Goal: Transaction & Acquisition: Download file/media

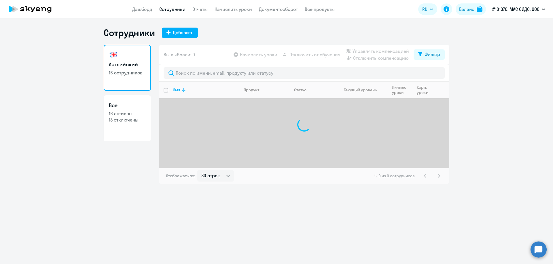
select select "30"
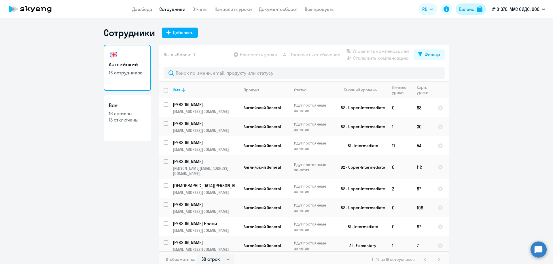
click at [468, 10] on div "Баланс" at bounding box center [466, 9] width 15 height 7
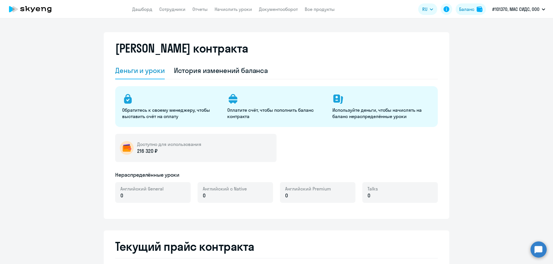
select select "english_adult_not_native_speaker"
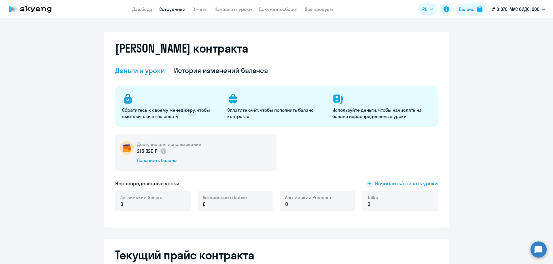
click at [172, 12] on link "Сотрудники" at bounding box center [172, 9] width 26 height 6
select select "30"
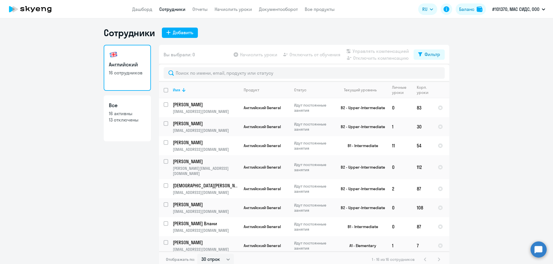
click at [124, 121] on p "13 отключены" at bounding box center [127, 120] width 37 height 6
select select "30"
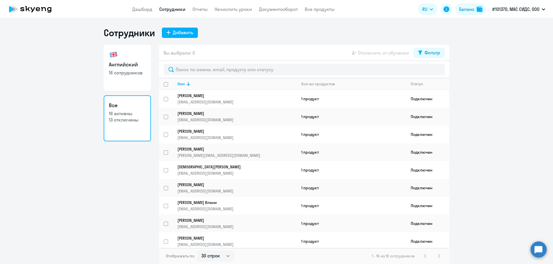
click at [122, 72] on p "16 сотрудников" at bounding box center [127, 73] width 37 height 6
select select "30"
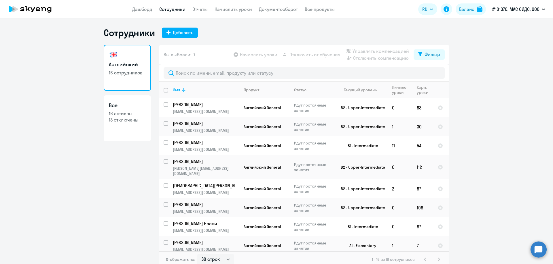
click at [121, 119] on p "13 отключены" at bounding box center [127, 120] width 37 height 6
select select "30"
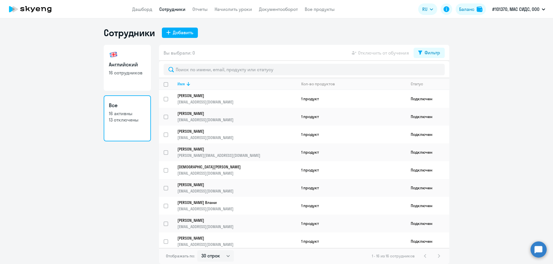
click at [536, 253] on circle at bounding box center [538, 250] width 16 height 16
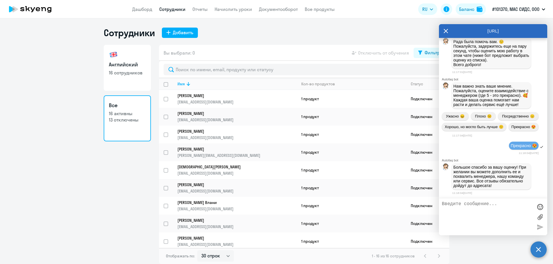
scroll to position [6370, 0]
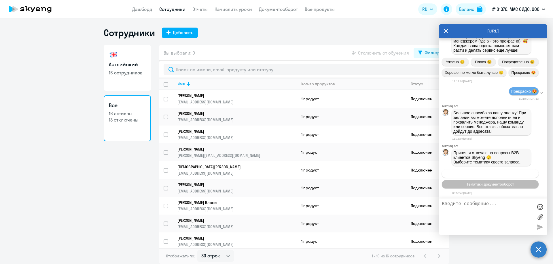
click at [484, 174] on span "Операционное сопровождение" at bounding box center [490, 174] width 54 height 4
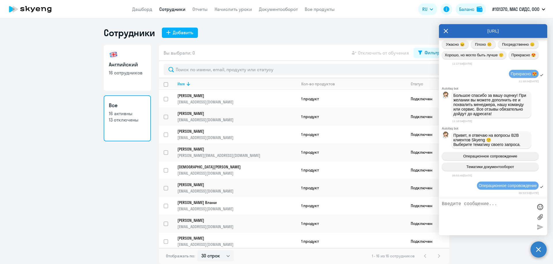
scroll to position [6432, 0]
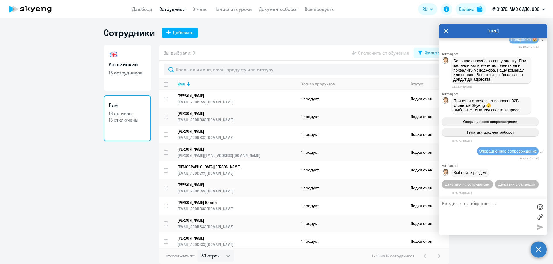
click at [484, 182] on span "Действия по сотрудникам" at bounding box center [467, 184] width 45 height 4
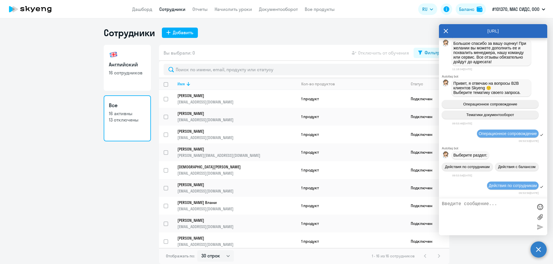
scroll to position [6518, 0]
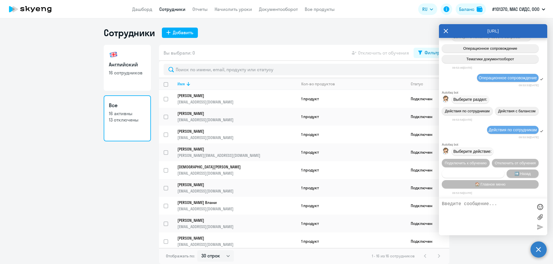
click at [472, 174] on span "Сотруднику нужна помощь" at bounding box center [472, 174] width 47 height 4
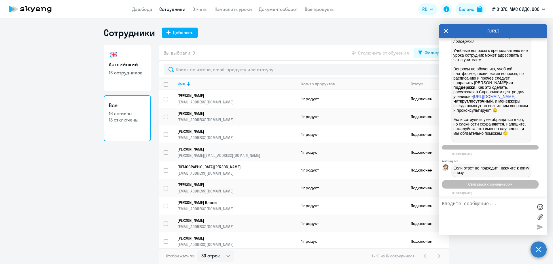
scroll to position [6717, 0]
click at [488, 184] on span "Связаться с менеджером" at bounding box center [490, 184] width 44 height 4
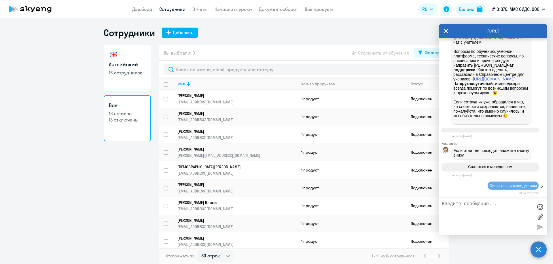
scroll to position [6734, 0]
click at [468, 205] on textarea at bounding box center [486, 217] width 91 height 31
click at [516, 215] on textarea "Добрый день! В списке активных учеников больше не значиться Шаруха Денис, ему н…" at bounding box center [486, 217] width 91 height 31
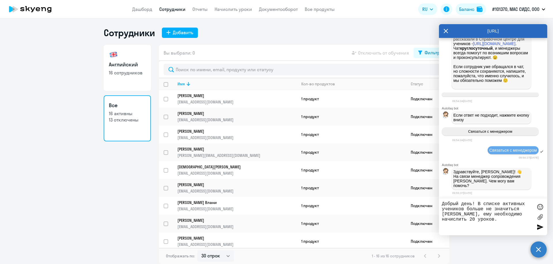
scroll to position [6766, 0]
type textarea "Добрый день! В списке активных учеников больше не значиться [PERSON_NAME], ему …"
click at [539, 227] on div at bounding box center [539, 227] width 9 height 9
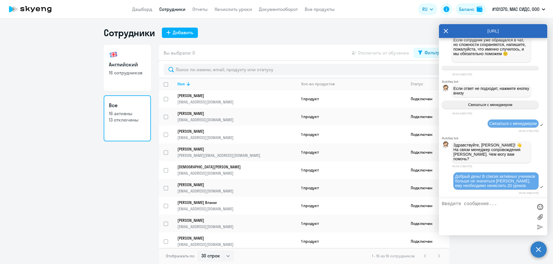
click at [465, 207] on textarea at bounding box center [486, 217] width 91 height 31
type textarea "Организация ООО "МАС Сидс"."
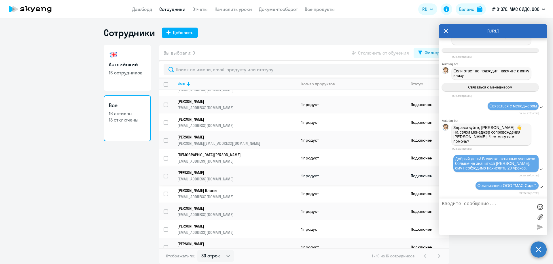
scroll to position [0, 0]
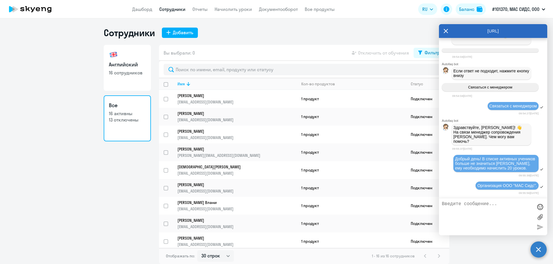
click at [441, 32] on div "[URL]" at bounding box center [493, 31] width 108 height 14
click at [446, 31] on icon at bounding box center [445, 31] width 5 height 14
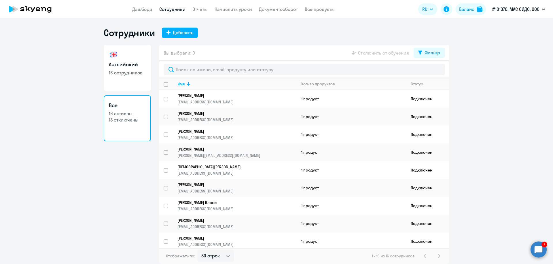
click at [540, 255] on circle at bounding box center [538, 250] width 16 height 16
select select "30"
click at [146, 11] on link "Дашборд" at bounding box center [142, 9] width 20 height 6
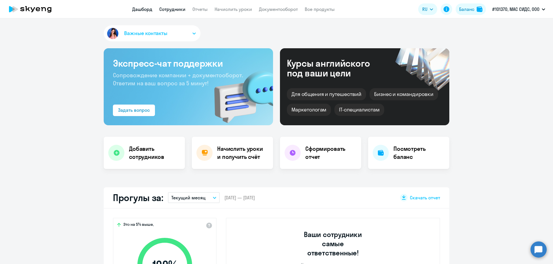
click at [170, 9] on link "Сотрудники" at bounding box center [172, 9] width 26 height 6
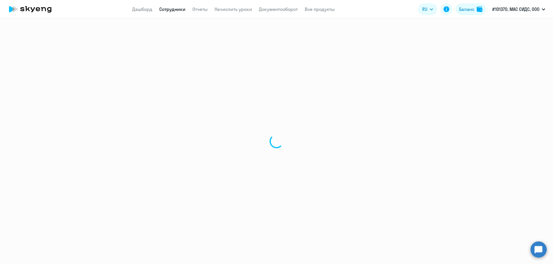
select select "30"
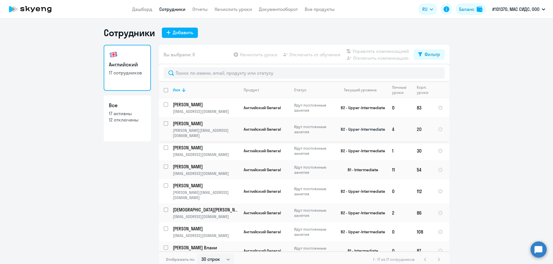
click at [201, 127] on td "[PERSON_NAME] [PERSON_NAME][EMAIL_ADDRESS][DOMAIN_NAME]" at bounding box center [203, 129] width 71 height 24
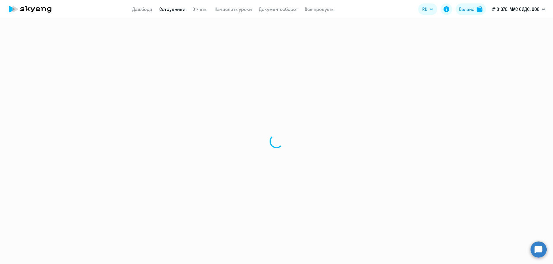
select select "english"
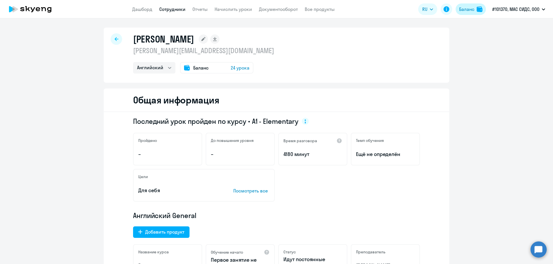
click at [470, 9] on div "Баланс" at bounding box center [466, 9] width 15 height 7
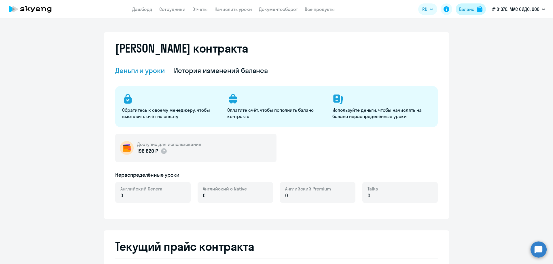
select select "english_adult_not_native_speaker"
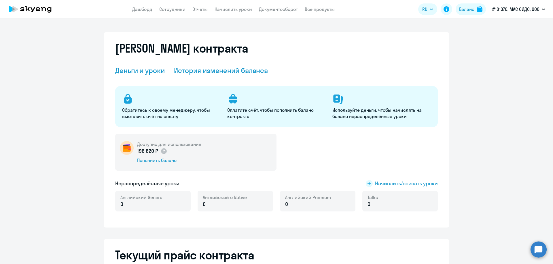
click at [235, 71] on div "История изменений баланса" at bounding box center [221, 70] width 94 height 9
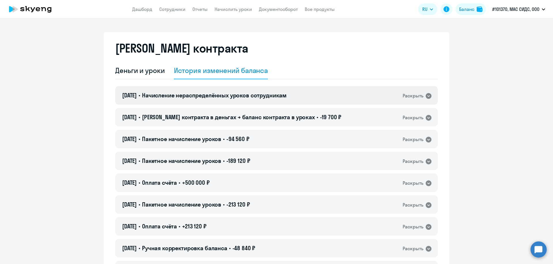
click at [425, 97] on icon at bounding box center [428, 96] width 6 height 6
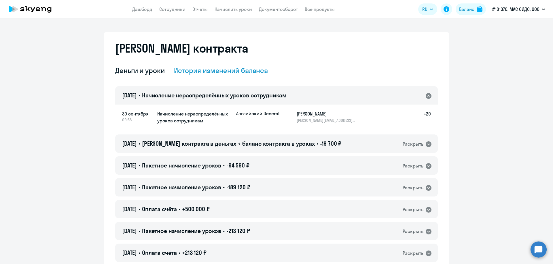
click at [533, 251] on circle at bounding box center [538, 250] width 16 height 16
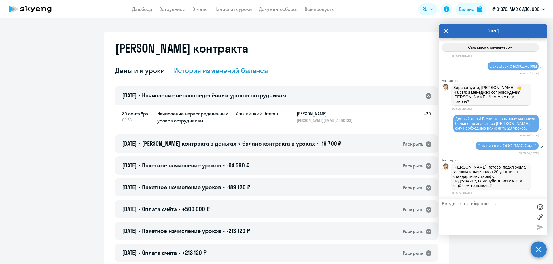
scroll to position [6855, 0]
click at [468, 202] on textarea at bounding box center [486, 217] width 91 height 31
type textarea "Благодарю за оперативность!"
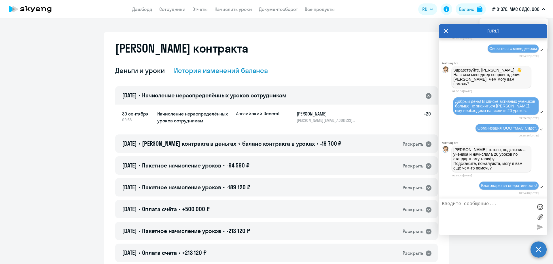
click at [446, 31] on icon at bounding box center [446, 31] width 4 height 4
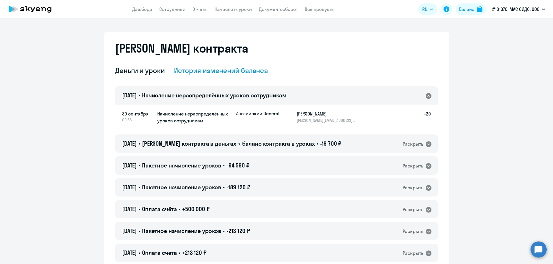
click at [427, 97] on icon at bounding box center [428, 96] width 6 height 6
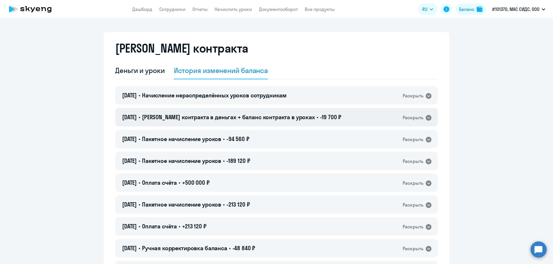
click at [425, 119] on icon at bounding box center [428, 118] width 6 height 6
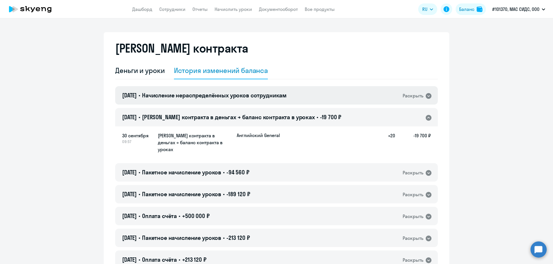
click at [426, 97] on icon at bounding box center [428, 96] width 7 height 7
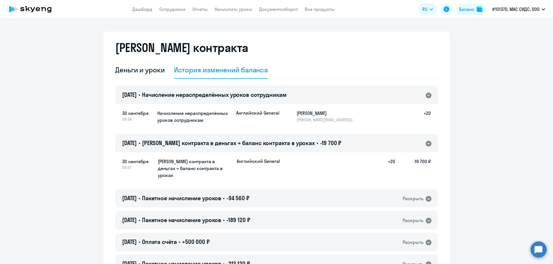
scroll to position [0, 0]
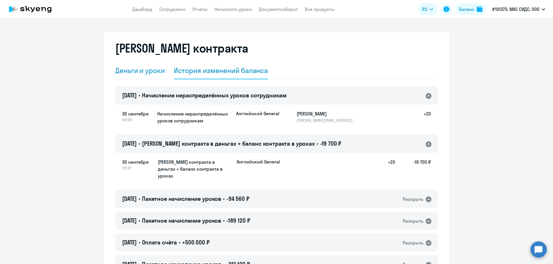
click at [129, 69] on div "Деньги и уроки" at bounding box center [140, 70] width 50 height 9
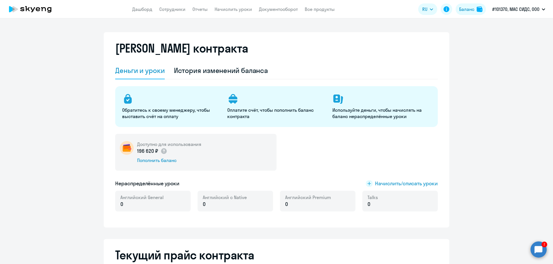
click at [542, 248] on circle at bounding box center [538, 250] width 16 height 16
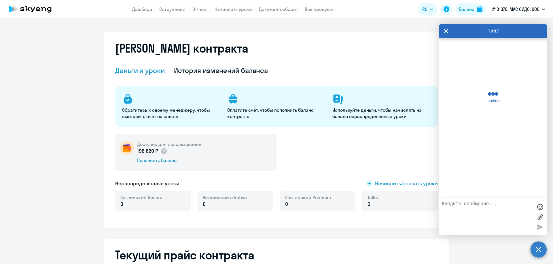
scroll to position [7011, 0]
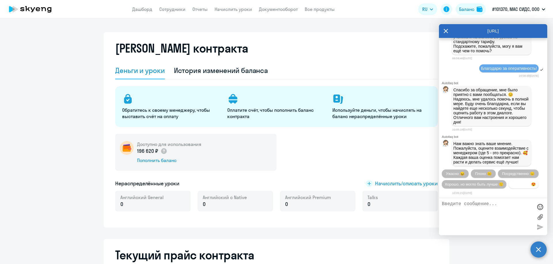
click at [511, 185] on span "Прекрасно 😍" at bounding box center [523, 184] width 24 height 4
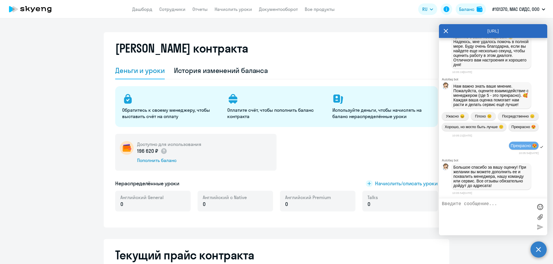
scroll to position [7072, 0]
click at [442, 31] on div "[URL]" at bounding box center [493, 31] width 108 height 14
click at [447, 30] on icon at bounding box center [446, 31] width 4 height 4
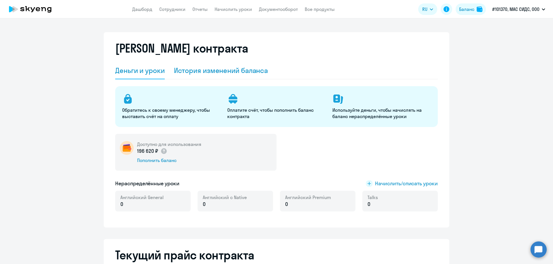
click at [241, 73] on div "История изменений баланса" at bounding box center [221, 70] width 94 height 9
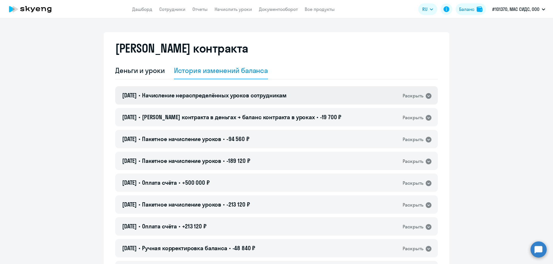
click at [425, 95] on icon at bounding box center [428, 96] width 6 height 6
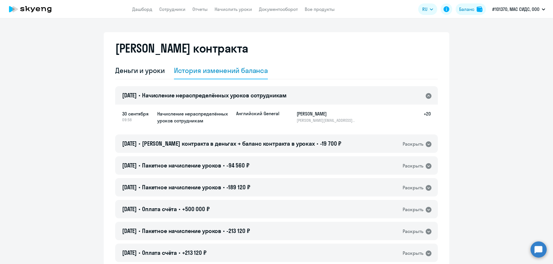
click at [209, 119] on h5 "Начисление нераспределённых уроков сотрудникам" at bounding box center [194, 118] width 74 height 14
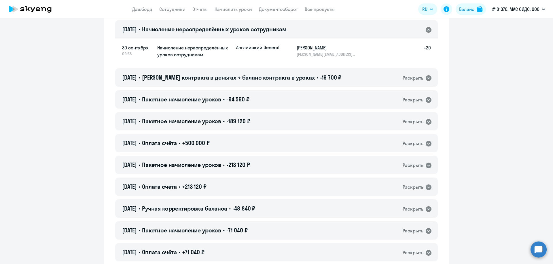
scroll to position [58, 0]
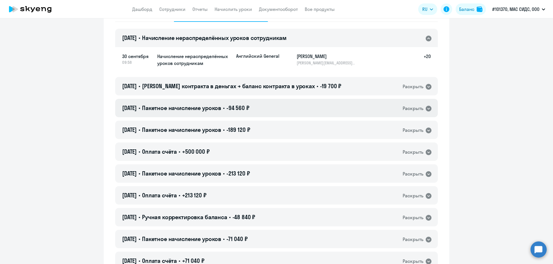
click at [425, 109] on icon at bounding box center [428, 109] width 6 height 6
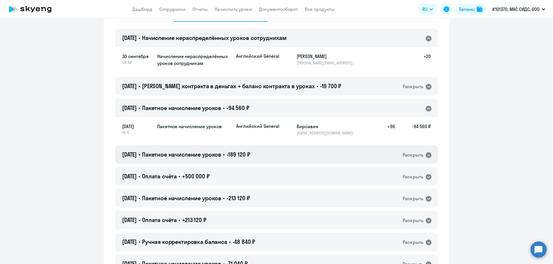
click at [426, 155] on icon at bounding box center [428, 156] width 6 height 6
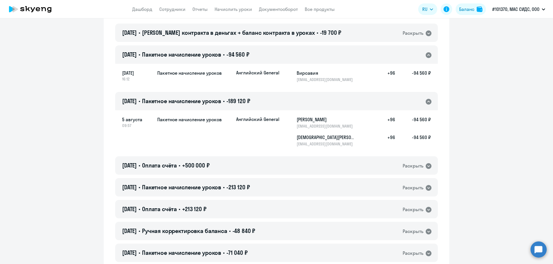
scroll to position [115, 0]
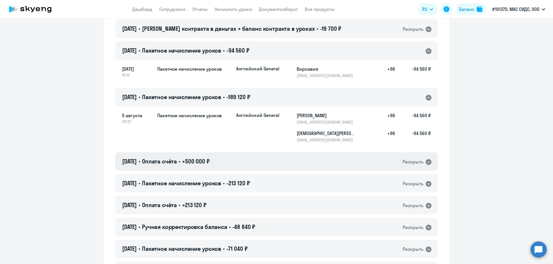
click at [426, 163] on icon at bounding box center [428, 162] width 7 height 7
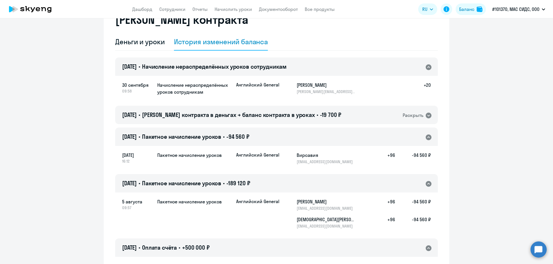
scroll to position [0, 0]
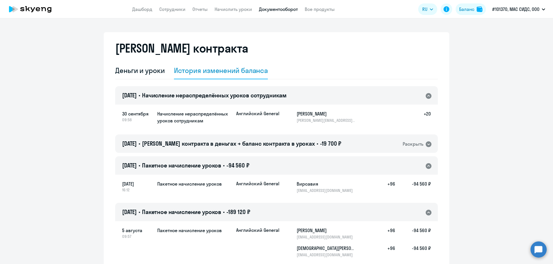
click at [277, 9] on link "Документооборот" at bounding box center [278, 9] width 39 height 6
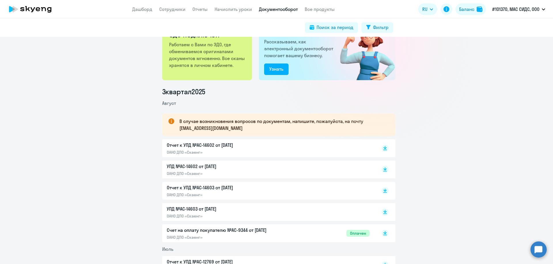
scroll to position [58, 0]
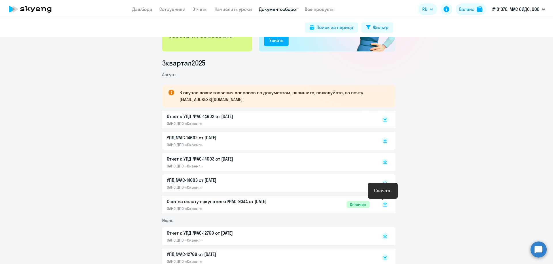
click at [381, 206] on rect at bounding box center [384, 204] width 7 height 7
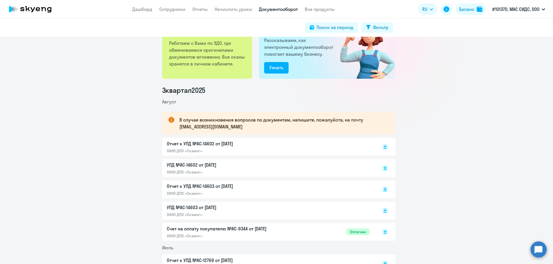
scroll to position [29, 0]
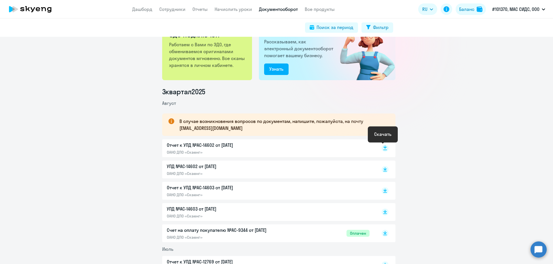
click at [381, 149] on rect at bounding box center [384, 148] width 7 height 7
click at [382, 171] on rect at bounding box center [384, 169] width 7 height 7
